Goal: Information Seeking & Learning: Learn about a topic

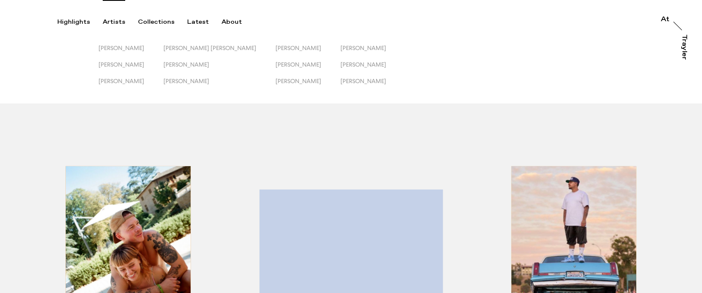
click at [113, 22] on div "Artists" at bounding box center [114, 22] width 22 height 8
click at [167, 23] on div "Collections" at bounding box center [156, 22] width 36 height 8
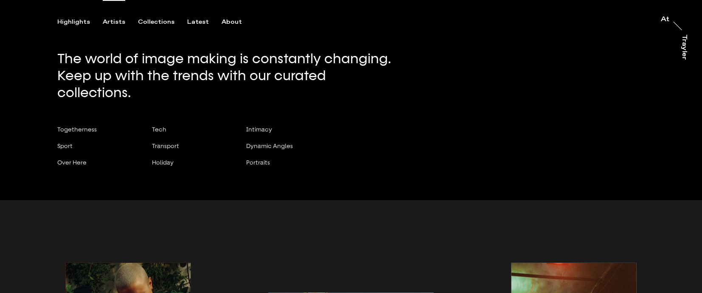
click at [109, 21] on div "Artists" at bounding box center [114, 22] width 22 height 8
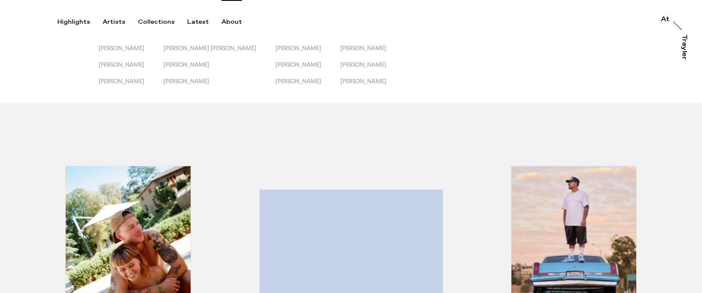
click at [226, 21] on div "About" at bounding box center [231, 22] width 20 height 8
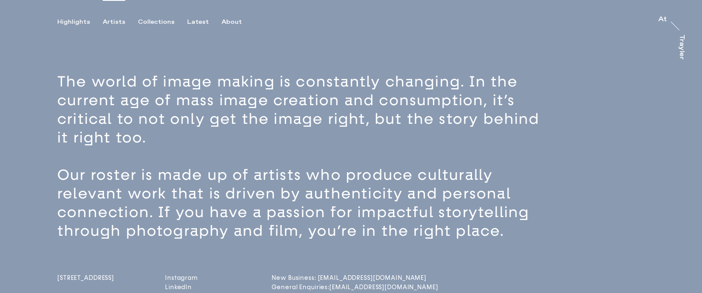
click at [113, 22] on div "Artists" at bounding box center [114, 22] width 22 height 8
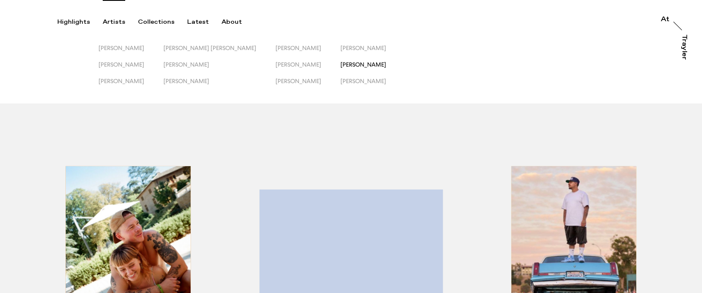
click at [362, 62] on span "[PERSON_NAME]" at bounding box center [363, 64] width 46 height 7
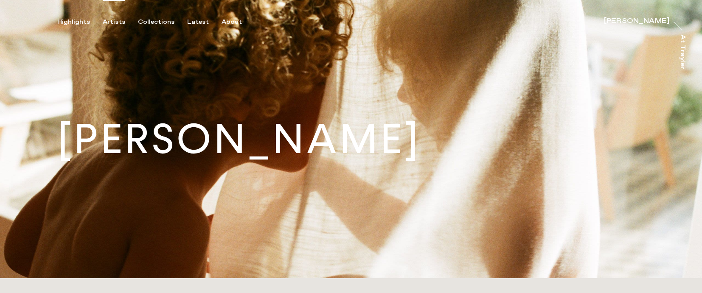
click at [112, 21] on div "Artists" at bounding box center [114, 22] width 22 height 8
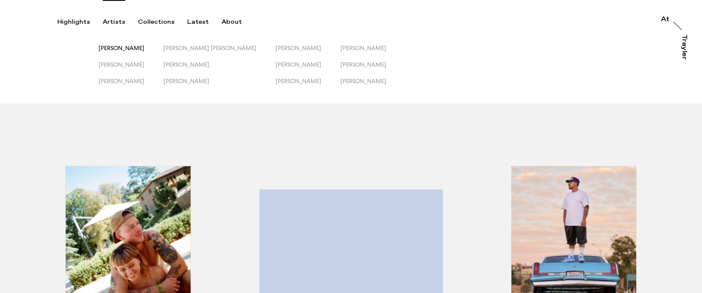
click at [144, 50] on span "[PERSON_NAME]" at bounding box center [121, 48] width 46 height 7
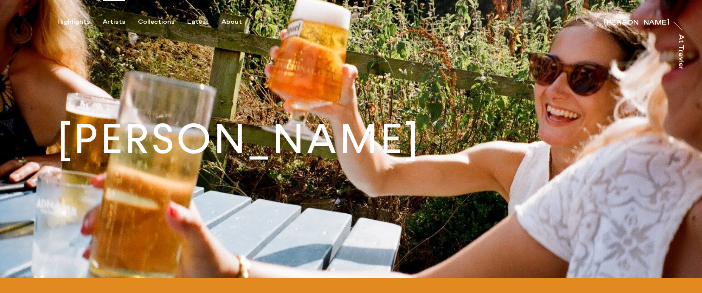
click at [115, 22] on div "Artists" at bounding box center [114, 22] width 22 height 8
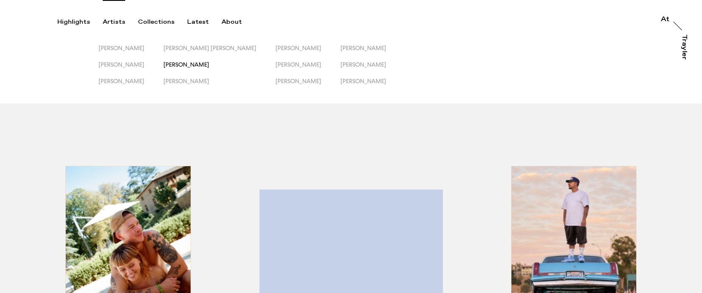
click at [203, 66] on span "[PERSON_NAME]" at bounding box center [186, 64] width 46 height 7
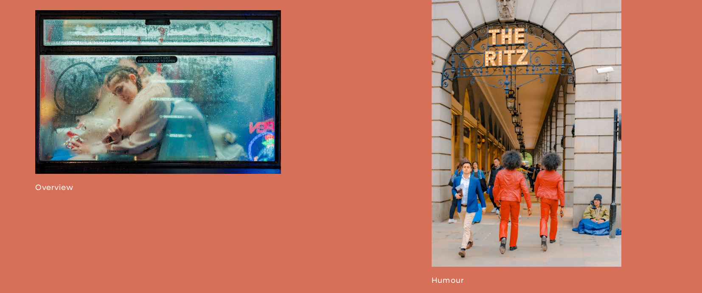
scroll to position [502, 0]
